Goal: Find specific page/section: Find specific page/section

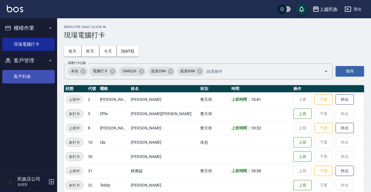
click at [25, 77] on link "客戶列表" at bounding box center [28, 76] width 53 height 13
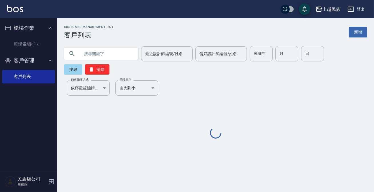
click at [113, 60] on input "text" at bounding box center [107, 53] width 54 height 15
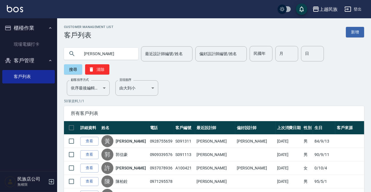
type input "[PERSON_NAME]"
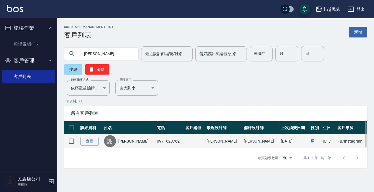
click at [126, 140] on link "[PERSON_NAME]" at bounding box center [133, 141] width 30 height 6
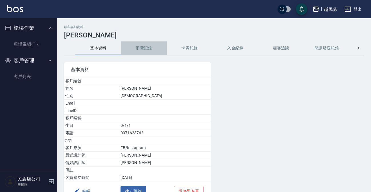
click at [148, 49] on button "消費記錄" at bounding box center [144, 48] width 46 height 14
